Goal: Find specific page/section

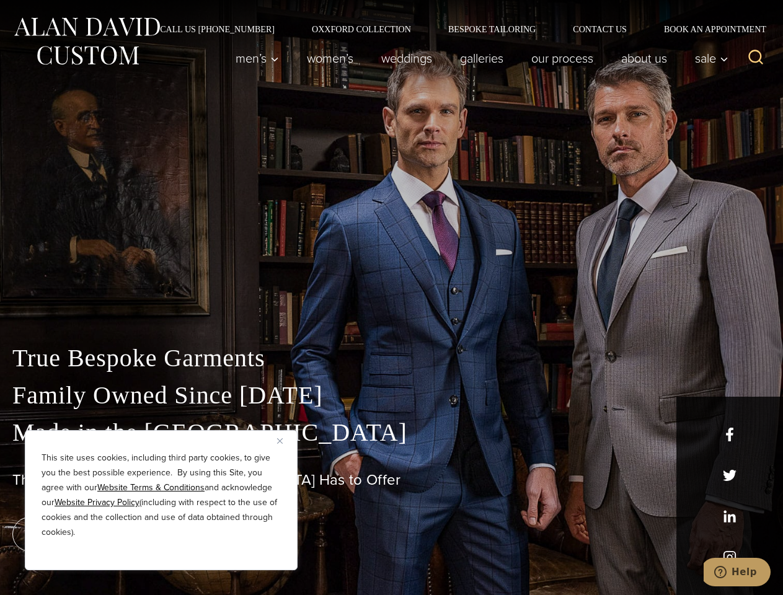
click at [391, 298] on div "True Bespoke Garments Family Owned Since [DATE] Made in [GEOGRAPHIC_DATA] The B…" at bounding box center [391, 436] width 783 height 317
click at [284, 441] on button "Close" at bounding box center [284, 440] width 15 height 15
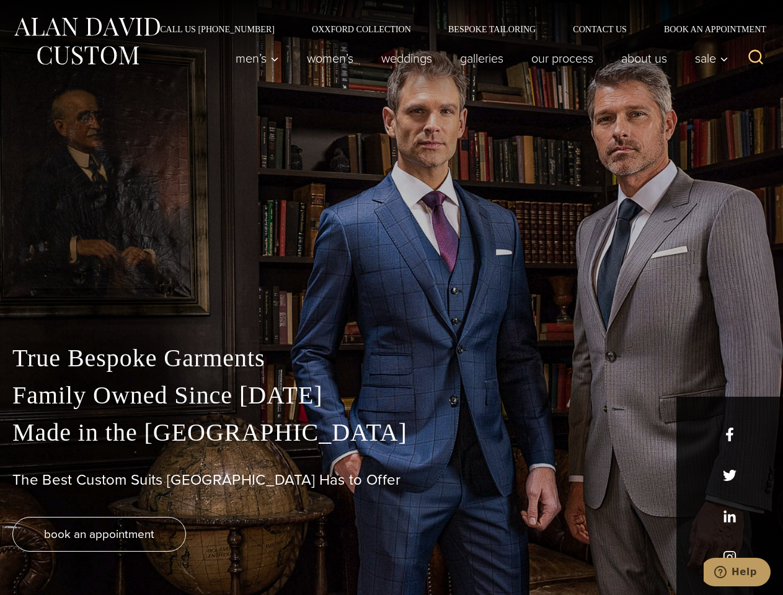
click at [161, 553] on div "True Bespoke Garments Family Owned Since [DATE] Made in [GEOGRAPHIC_DATA] The B…" at bounding box center [391, 467] width 783 height 255
click at [756, 58] on icon "Search" at bounding box center [756, 57] width 18 height 18
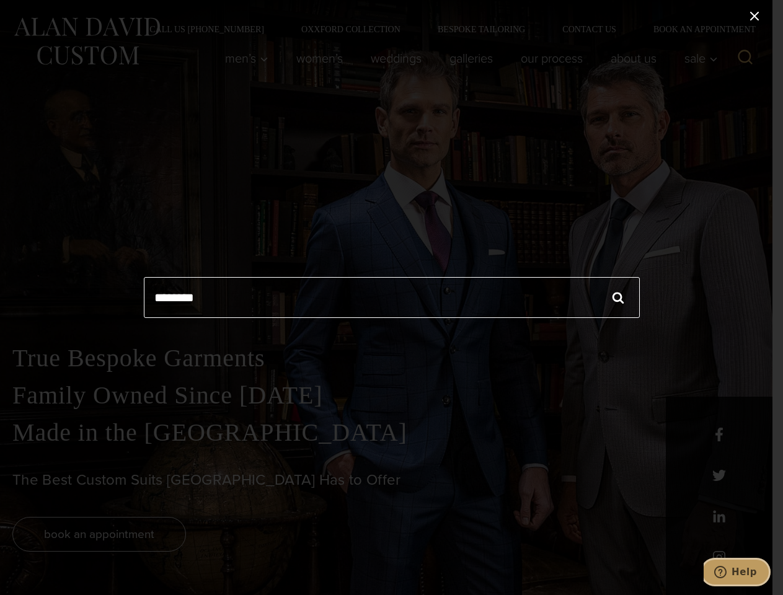
click at [726, 572] on icon "Help" at bounding box center [720, 572] width 12 height 12
